Goal: Task Accomplishment & Management: Use online tool/utility

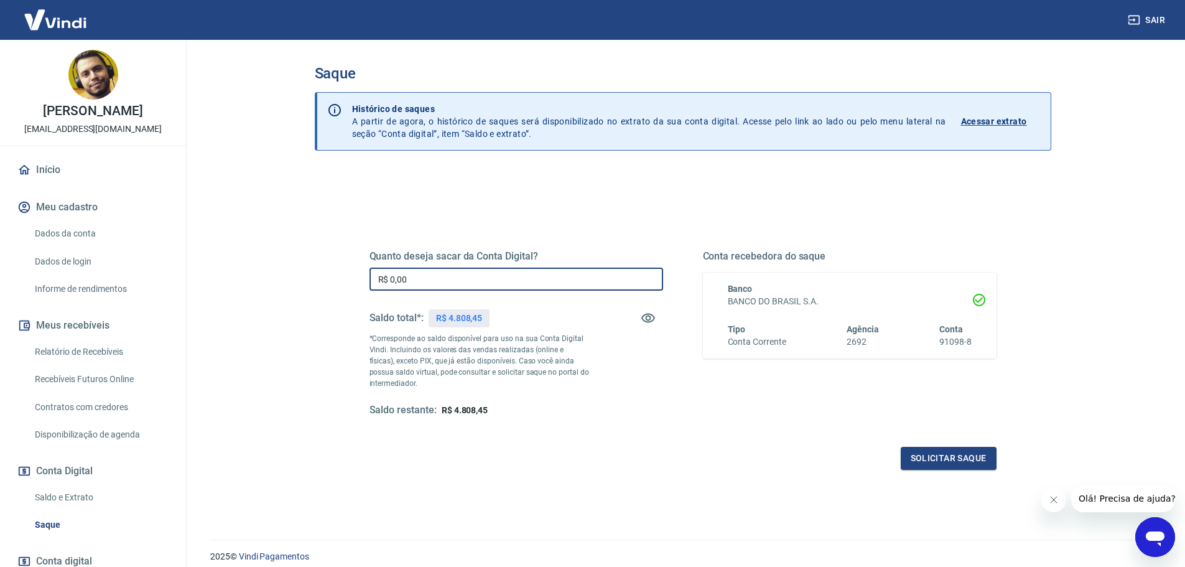
click at [419, 278] on input "R$ 0,00" at bounding box center [517, 279] width 294 height 23
type input "R$ 1.808,45"
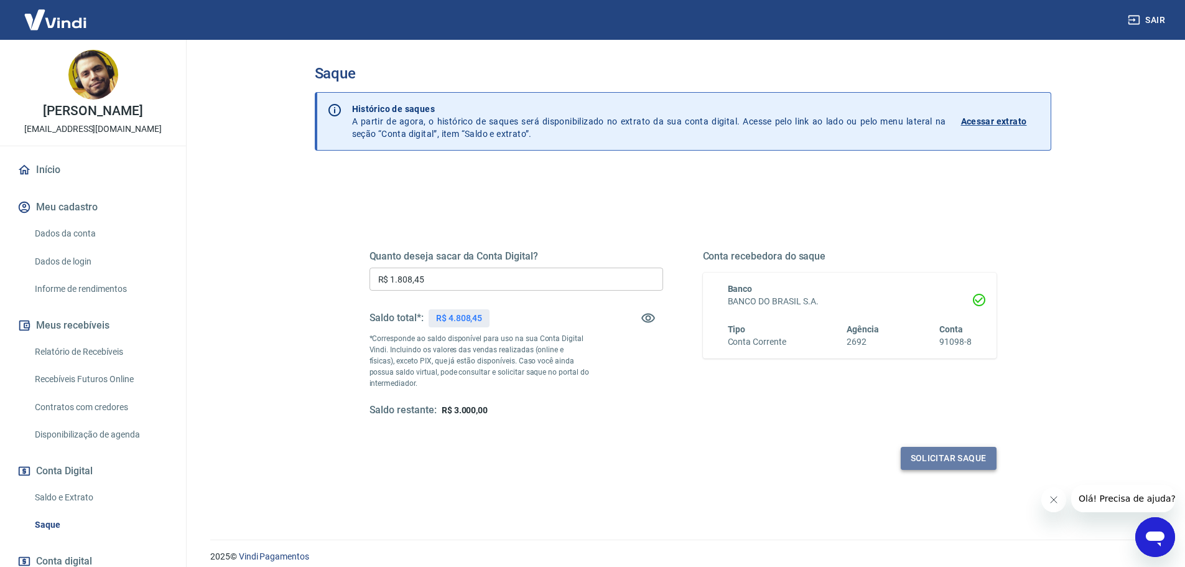
click at [937, 457] on button "Solicitar saque" at bounding box center [949, 458] width 96 height 23
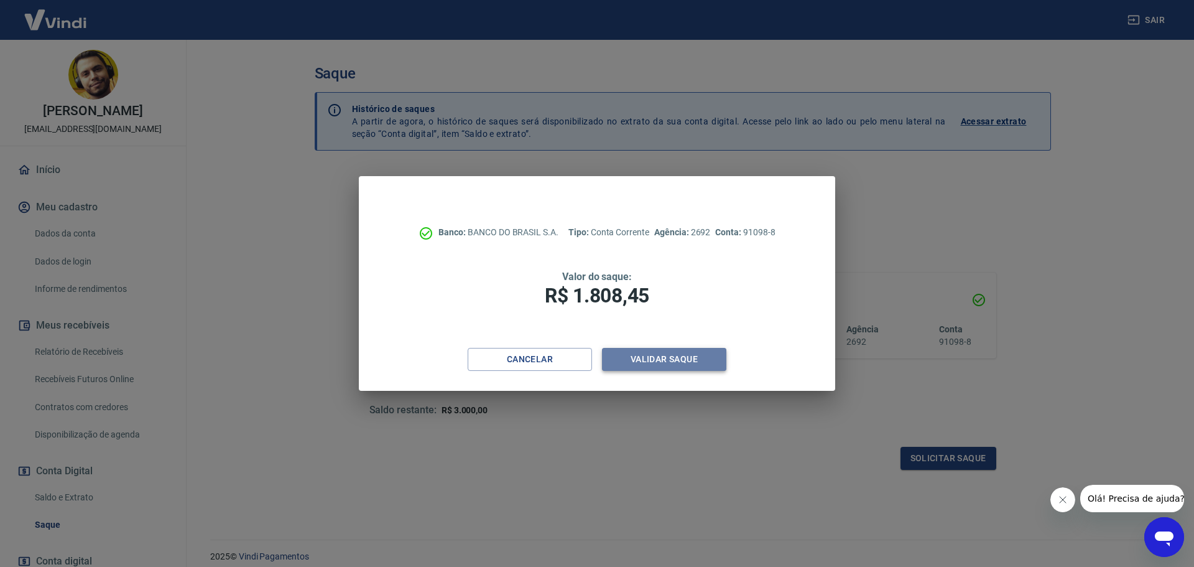
click at [673, 357] on button "Validar saque" at bounding box center [664, 359] width 124 height 23
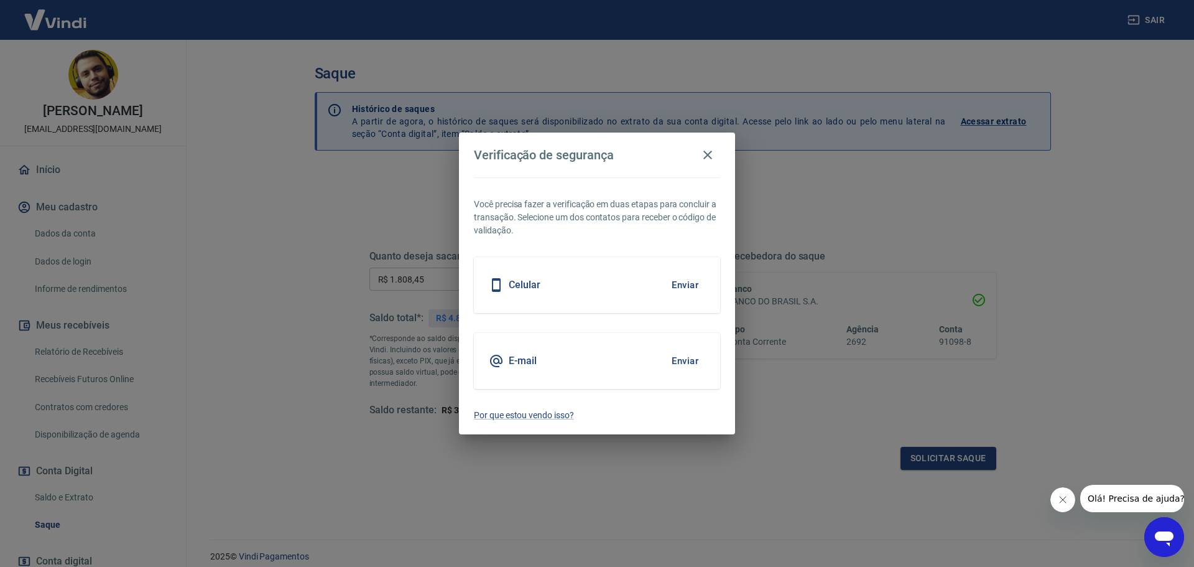
click at [690, 356] on button "Enviar" at bounding box center [685, 361] width 40 height 26
click at [684, 361] on button "Enviar" at bounding box center [685, 361] width 40 height 26
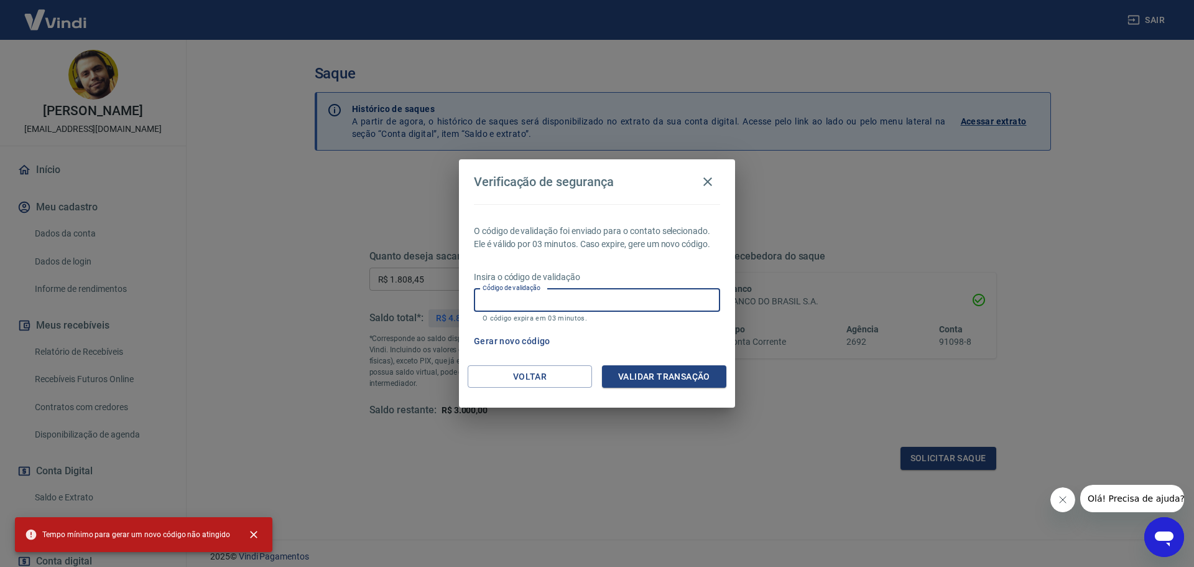
click at [620, 296] on input "Código de validação" at bounding box center [597, 300] width 246 height 23
paste input "113482"
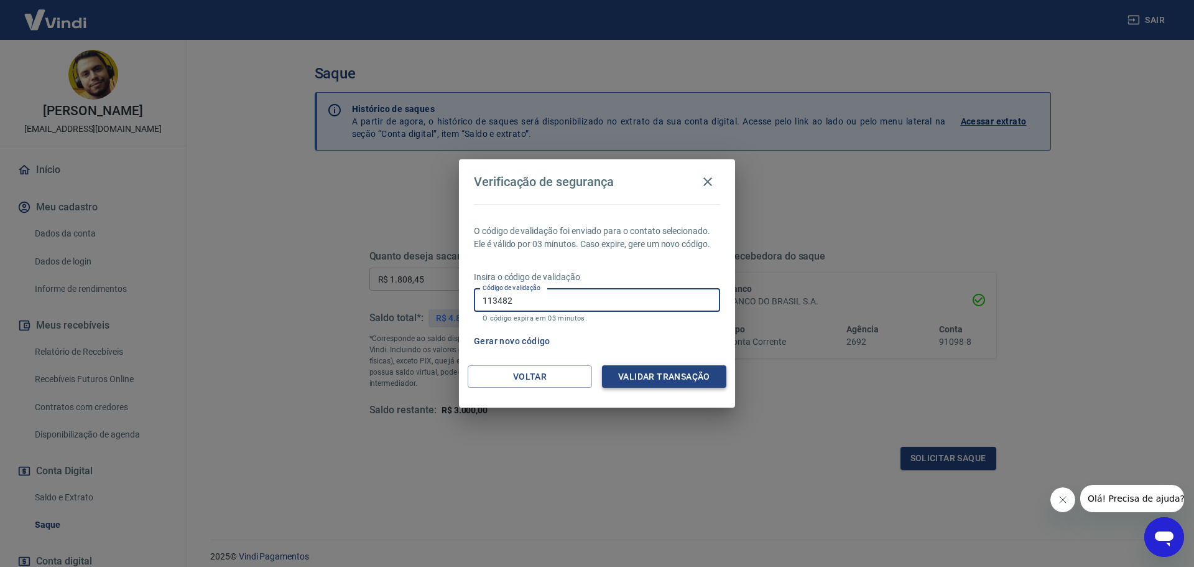
type input "113482"
click at [665, 381] on button "Validar transação" at bounding box center [664, 376] width 124 height 23
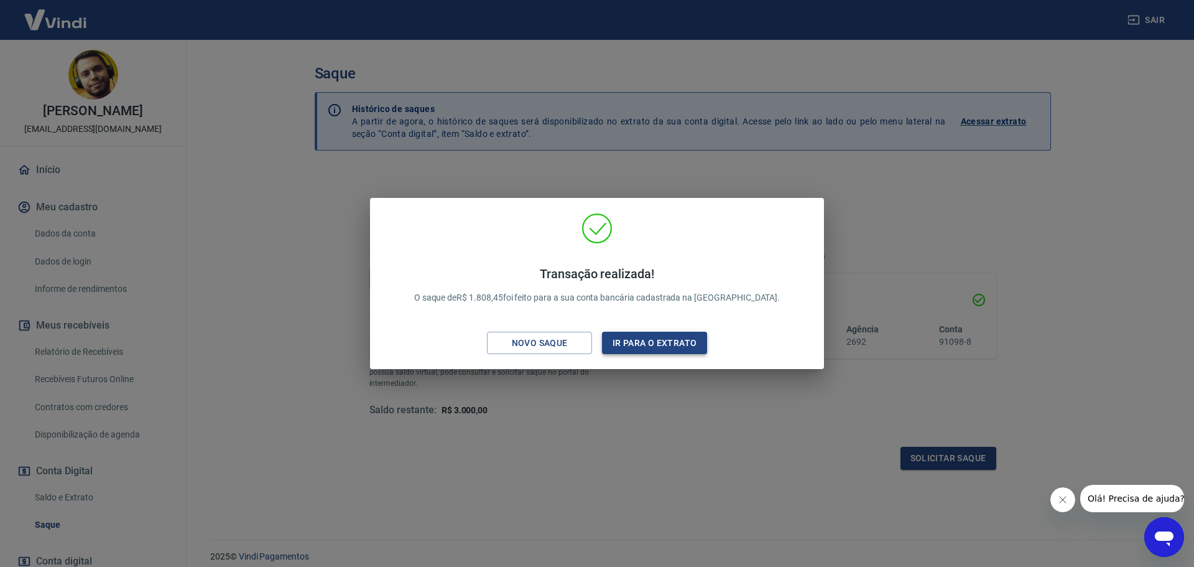
click at [653, 347] on button "Ir para o extrato" at bounding box center [654, 343] width 105 height 23
